Goal: Information Seeking & Learning: Find specific fact

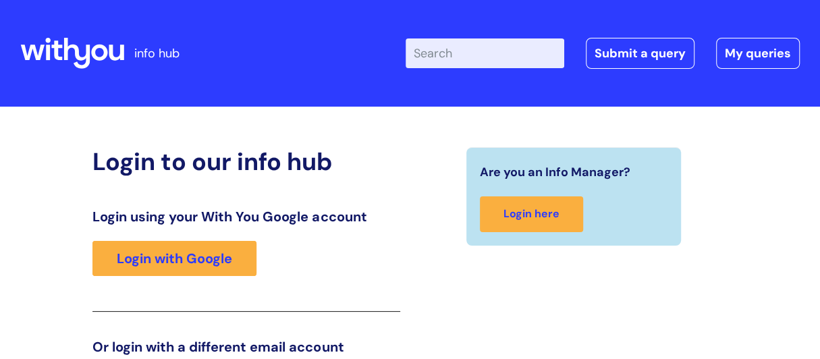
click at [441, 53] on input "Enter your search term here..." at bounding box center [485, 53] width 159 height 30
type input "naltrexone"
click button "Search" at bounding box center [0, 0] width 0 height 0
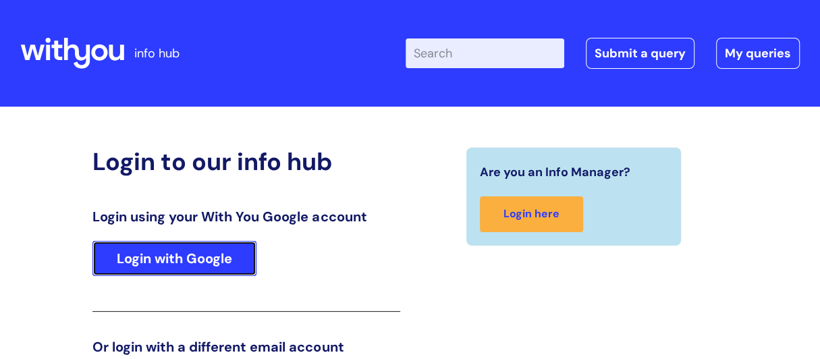
click at [203, 258] on link "Login with Google" at bounding box center [175, 258] width 164 height 35
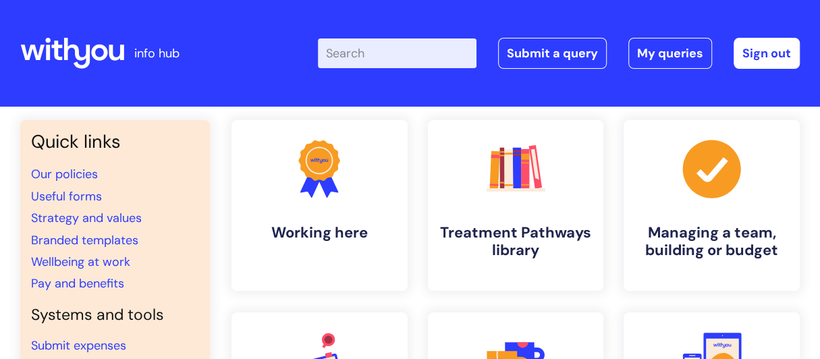
click at [351, 53] on input "Enter your search term here..." at bounding box center [397, 53] width 159 height 30
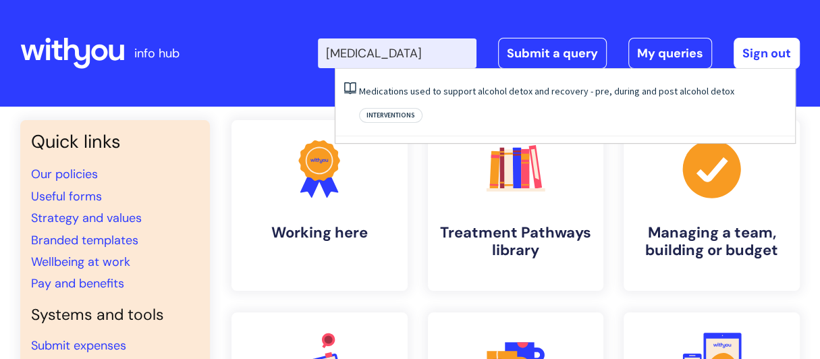
type input "[MEDICAL_DATA]"
click button "Search" at bounding box center [0, 0] width 0 height 0
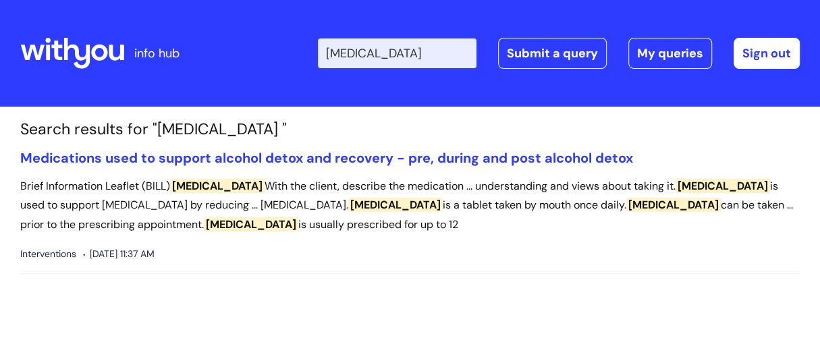
click at [209, 186] on span "[MEDICAL_DATA]" at bounding box center [217, 186] width 95 height 14
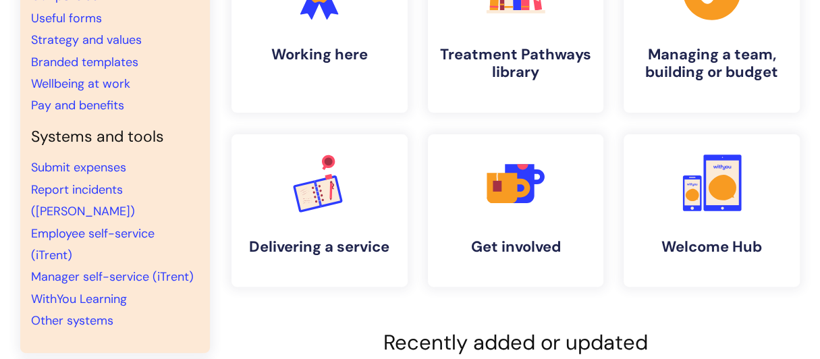
scroll to position [67, 0]
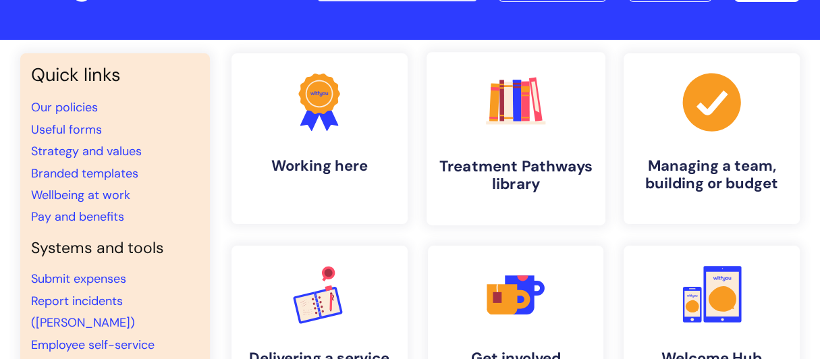
click at [550, 165] on h4 "Treatment Pathways library" at bounding box center [516, 175] width 157 height 36
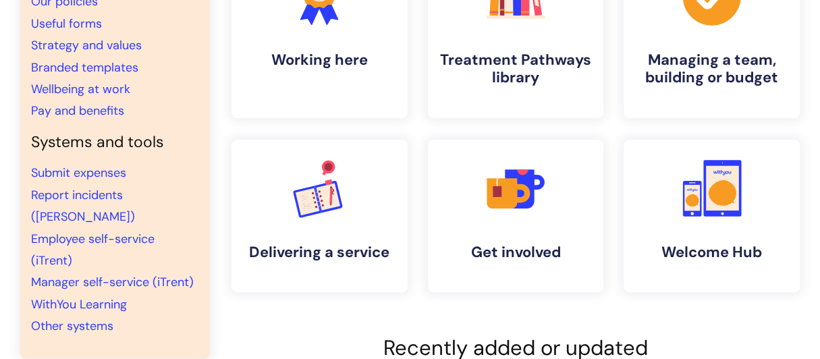
scroll to position [134, 0]
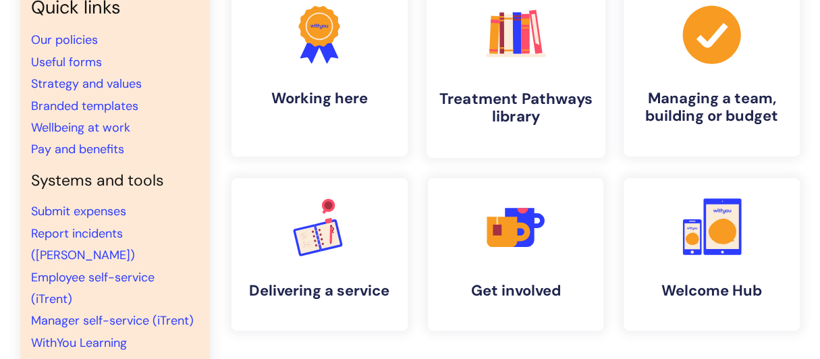
click at [522, 41] on rect at bounding box center [525, 34] width 8 height 40
drag, startPoint x: 522, startPoint y: 41, endPoint x: 531, endPoint y: 43, distance: 9.8
click at [523, 42] on rect at bounding box center [525, 34] width 8 height 40
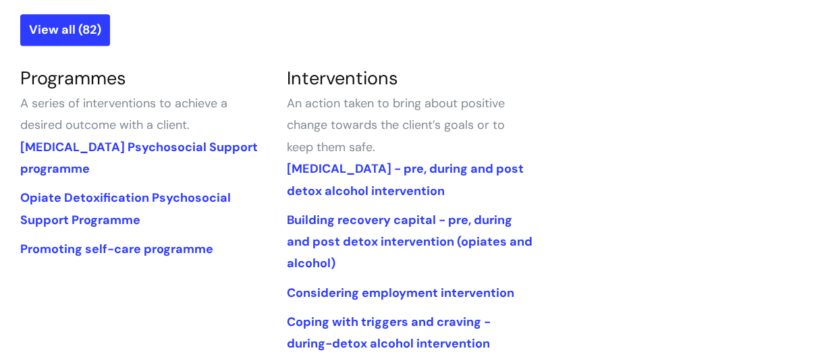
scroll to position [540, 0]
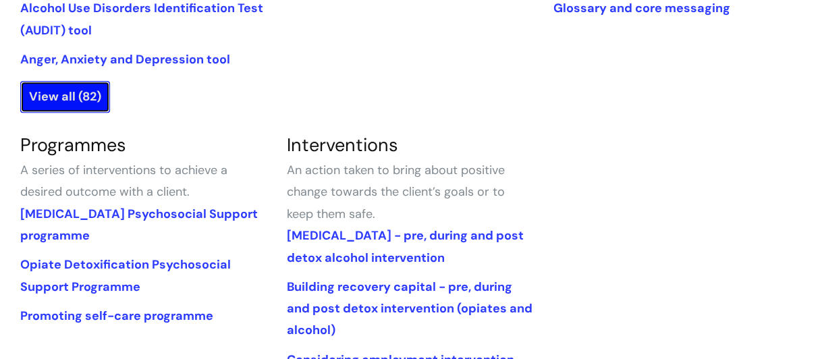
click at [57, 97] on link "View all (82)" at bounding box center [65, 96] width 90 height 31
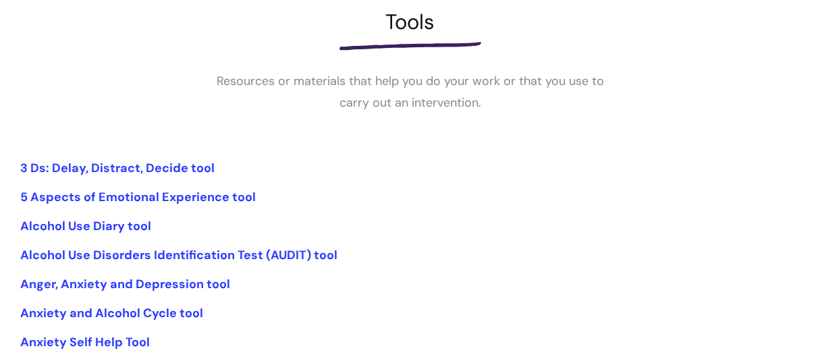
scroll to position [337, 0]
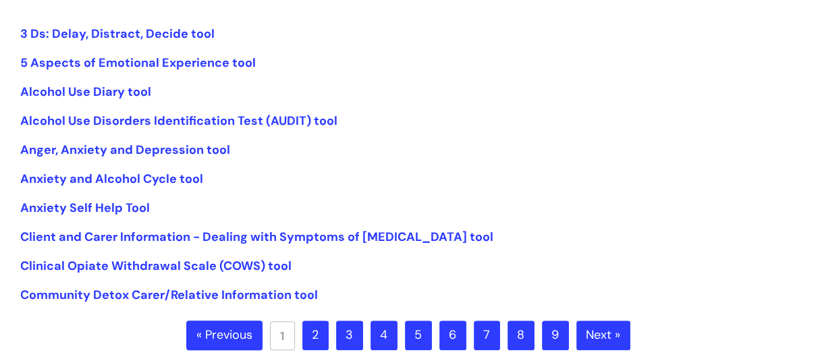
click at [318, 332] on link "2" at bounding box center [316, 336] width 26 height 30
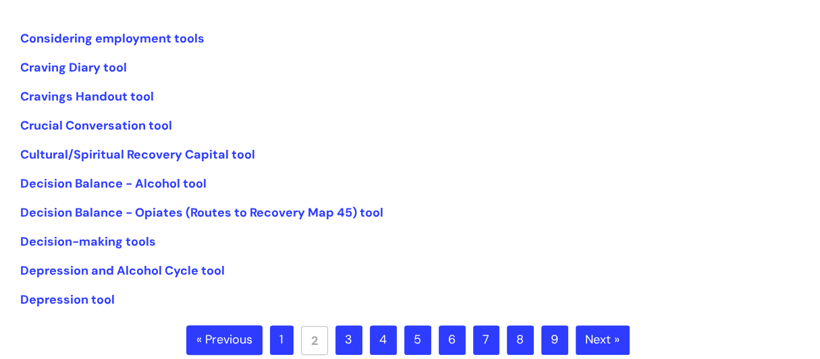
scroll to position [405, 0]
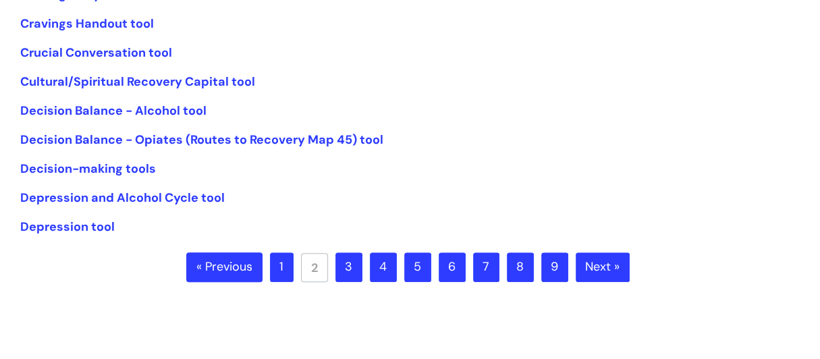
click at [348, 266] on link "3" at bounding box center [349, 268] width 27 height 30
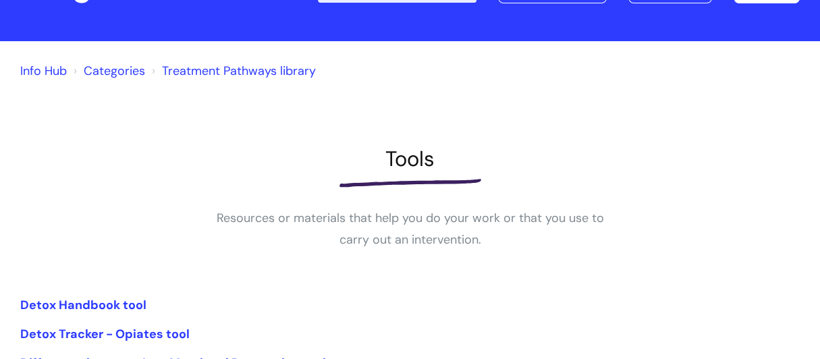
scroll to position [203, 0]
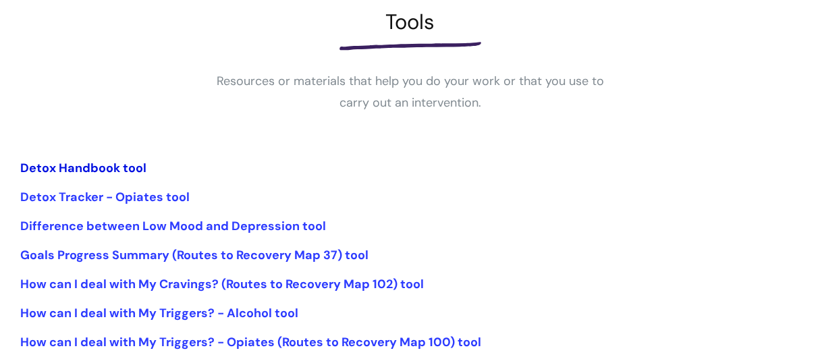
click at [95, 167] on link "Detox Handbook tool" at bounding box center [83, 168] width 126 height 16
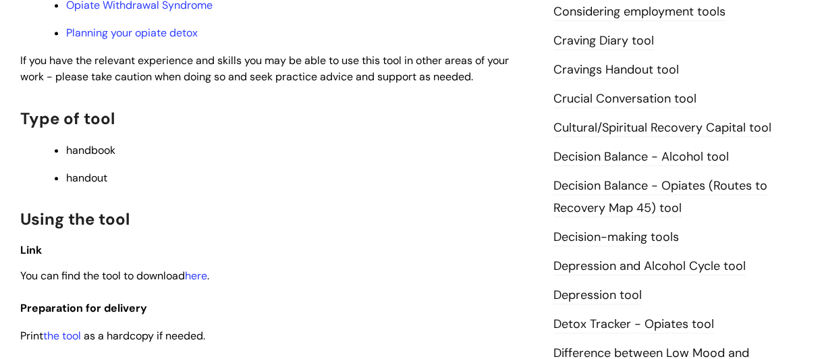
scroll to position [607, 0]
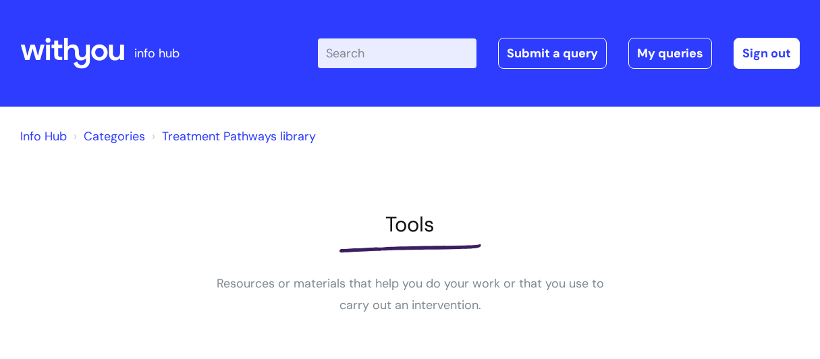
scroll to position [203, 0]
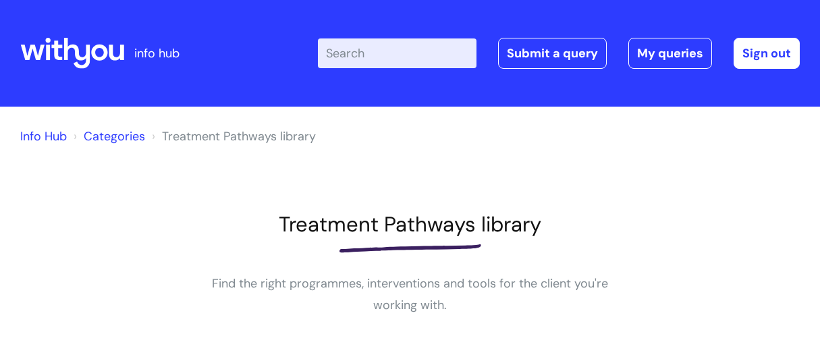
scroll to position [540, 0]
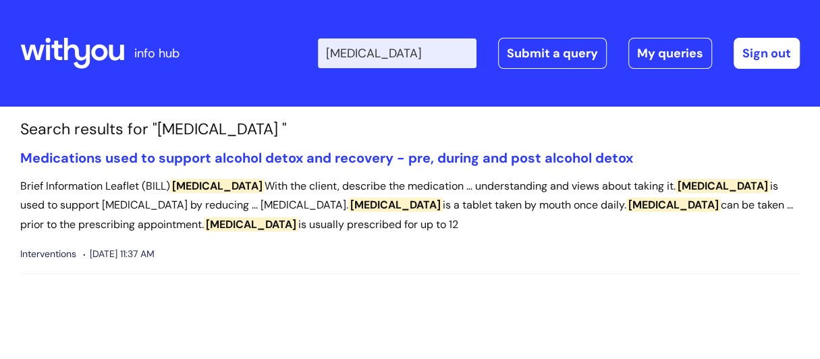
click at [211, 187] on span "Naltrexone" at bounding box center [217, 186] width 95 height 14
click at [211, 187] on span "[MEDICAL_DATA]" at bounding box center [217, 186] width 95 height 14
click at [211, 187] on span "Naltrexone" at bounding box center [217, 186] width 95 height 14
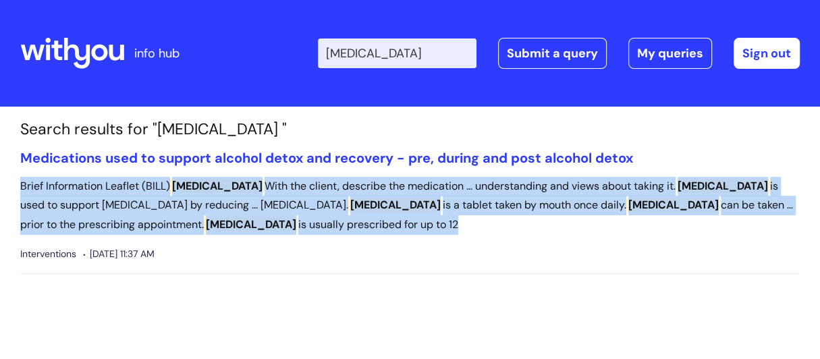
click at [211, 187] on span "Naltrexone" at bounding box center [217, 186] width 95 height 14
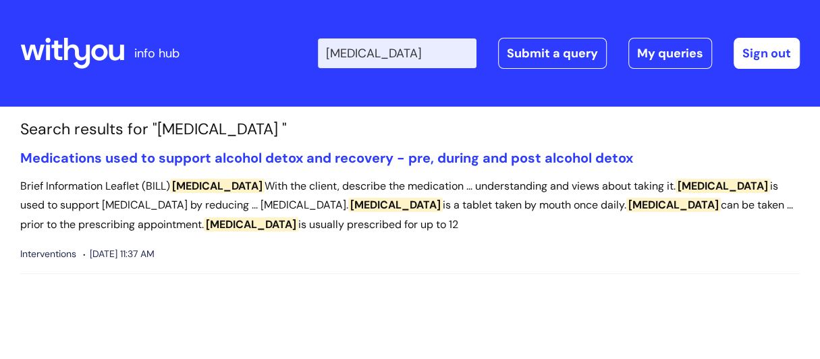
click at [629, 291] on section "Search results for "naltrexone " Medications used to support alcohol detox and …" at bounding box center [410, 208] width 800 height 176
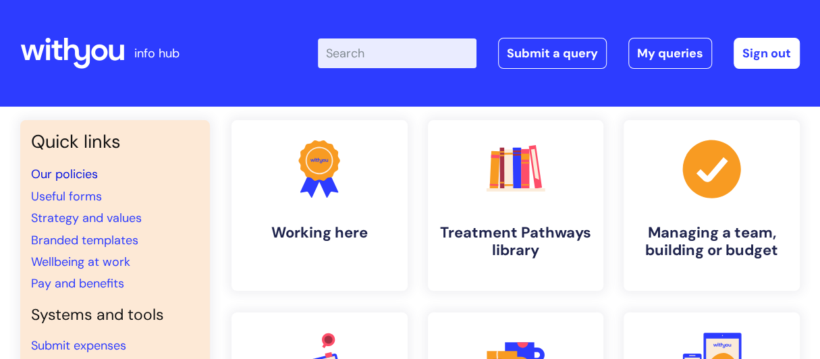
click at [81, 175] on link "Our policies" at bounding box center [64, 174] width 67 height 16
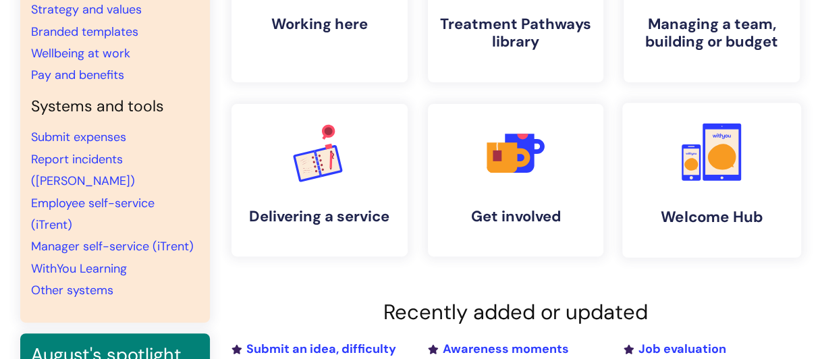
scroll to position [135, 0]
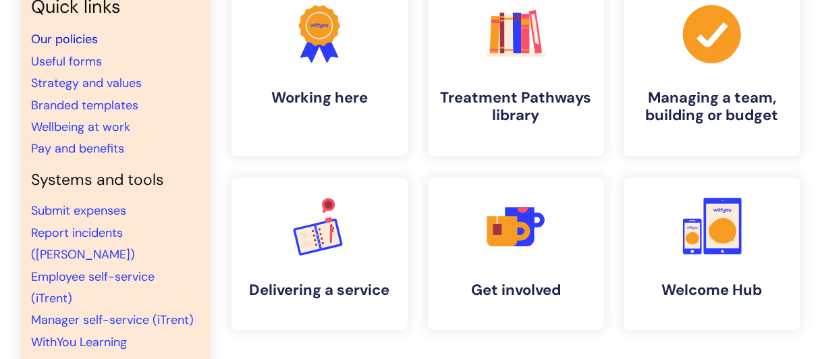
click at [78, 38] on link "Our policies" at bounding box center [64, 39] width 67 height 16
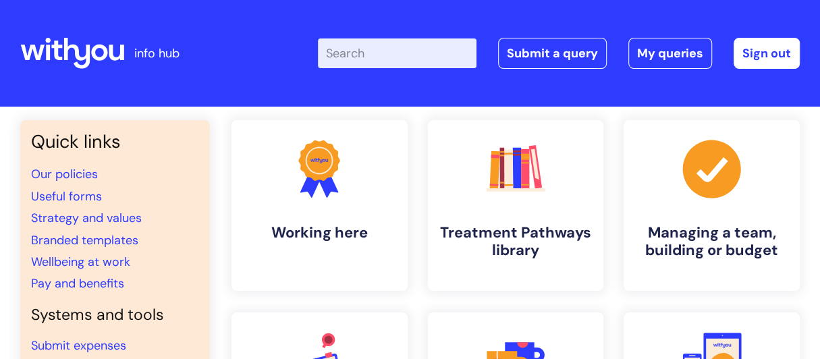
click at [347, 49] on input "Enter your search term here..." at bounding box center [397, 53] width 159 height 30
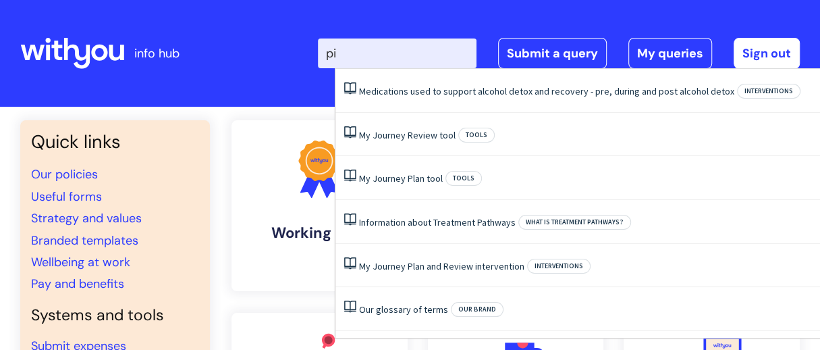
type input "p"
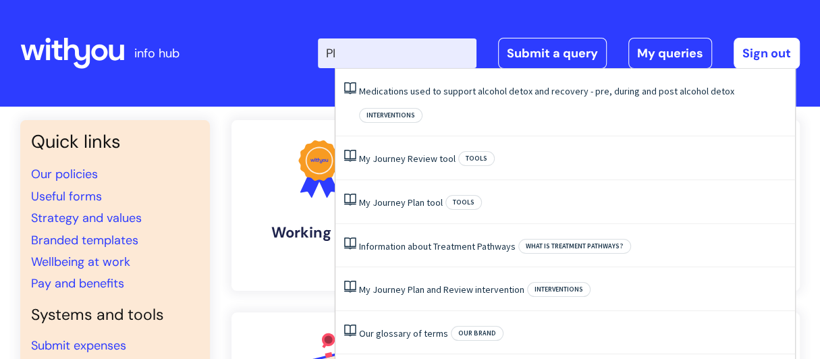
type input "P"
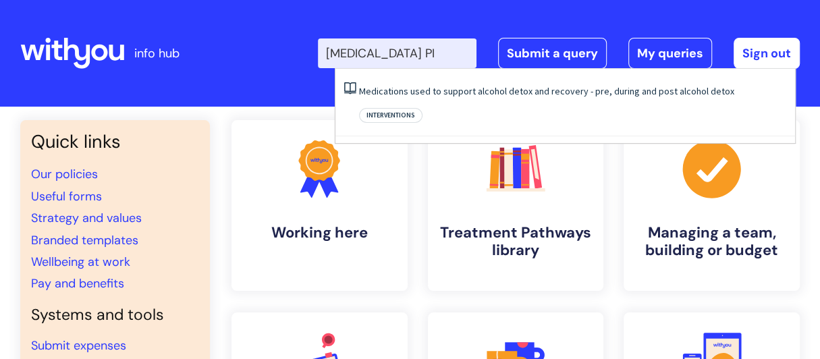
type input "[MEDICAL_DATA] PIL"
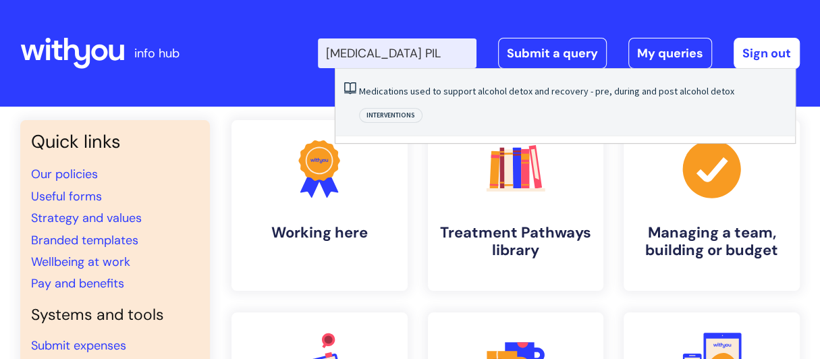
click at [423, 108] on span "Interventions" at bounding box center [390, 115] width 63 height 15
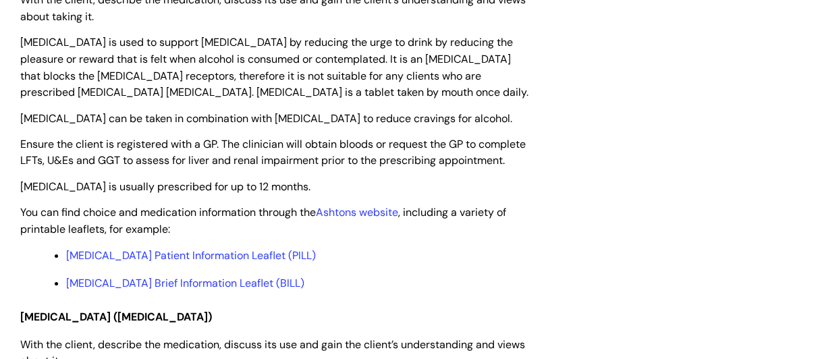
scroll to position [3038, 0]
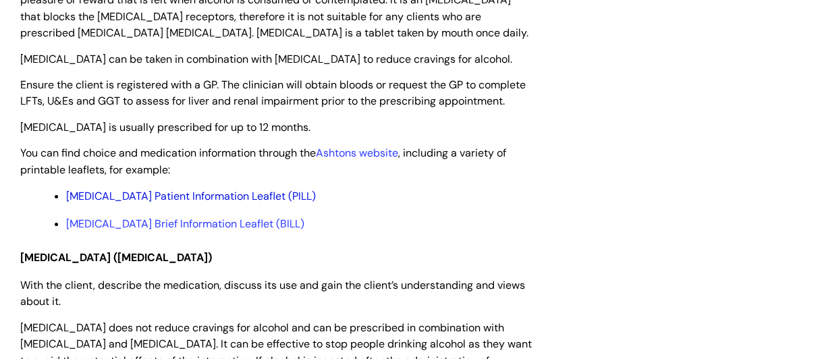
click at [216, 203] on link "[MEDICAL_DATA] Patient Information Leaflet (PILL)" at bounding box center [191, 196] width 250 height 14
click at [201, 231] on link "[MEDICAL_DATA] Brief Information Leaflet (BILL)" at bounding box center [185, 224] width 238 height 14
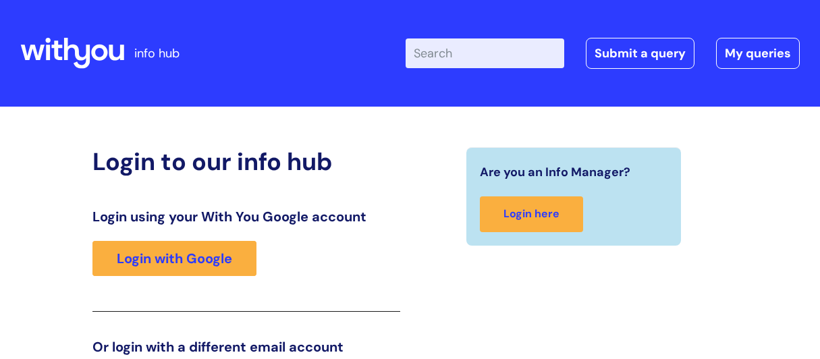
scroll to position [212, 0]
